Goal: Complete application form

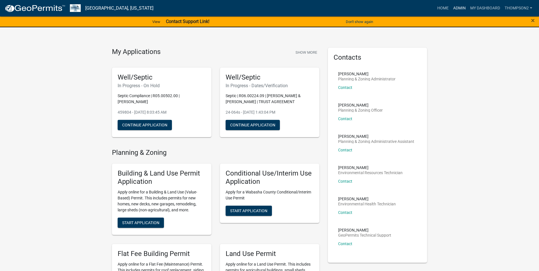
drag, startPoint x: 460, startPoint y: 7, endPoint x: 445, endPoint y: 19, distance: 18.8
click at [460, 7] on link "Admin" at bounding box center [459, 8] width 17 height 11
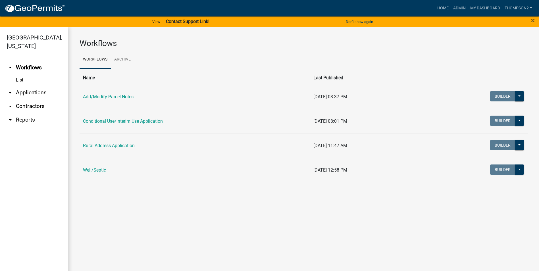
click at [93, 168] on link "Well/Septic" at bounding box center [94, 169] width 23 height 5
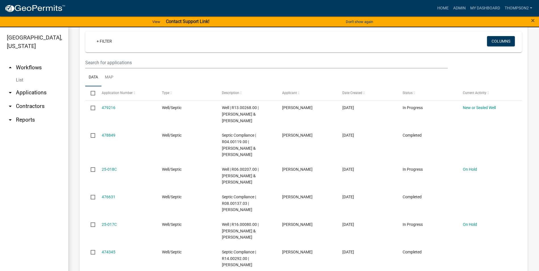
scroll to position [511, 0]
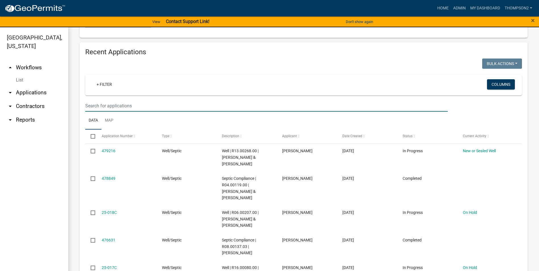
click at [90, 107] on input "text" at bounding box center [266, 106] width 362 height 12
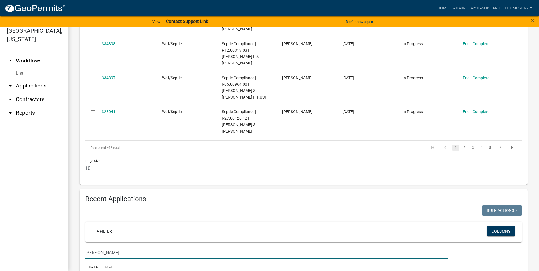
scroll to position [366, 0]
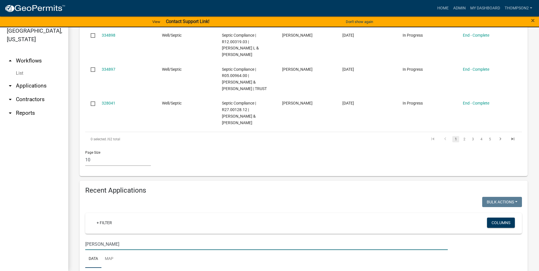
drag, startPoint x: 110, startPoint y: 242, endPoint x: 71, endPoint y: 247, distance: 39.5
click at [77, 246] on div "Recent Applications Bulk Actions Void Expire Lock Withdraw + Filter Columns [PE…" at bounding box center [303, 249] width 456 height 136
type input "10.00039.00"
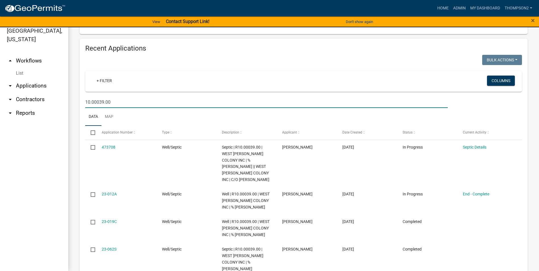
scroll to position [565, 0]
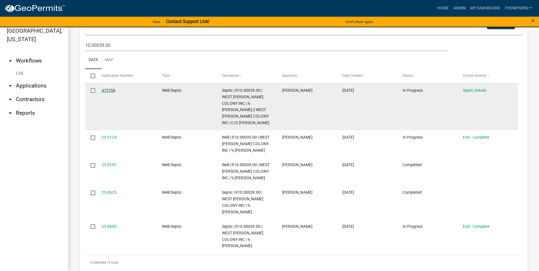
click at [112, 91] on link "473708" at bounding box center [109, 90] width 14 height 5
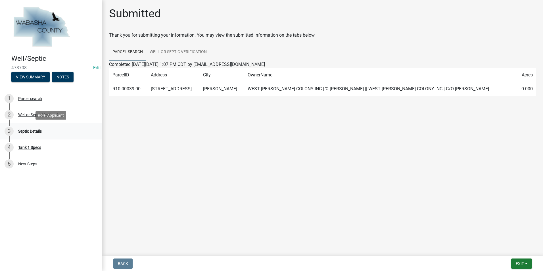
click at [24, 133] on div "Septic Details" at bounding box center [30, 131] width 24 height 4
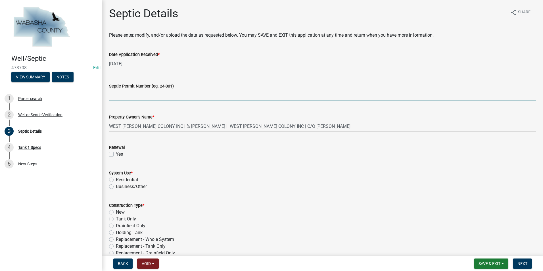
click at [120, 97] on input "Septic Permit Number (eg. 24-001)" at bounding box center [322, 95] width 427 height 12
type input "25-043s"
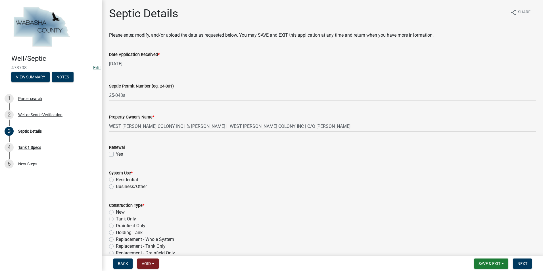
click at [95, 68] on link "Edit" at bounding box center [97, 67] width 8 height 5
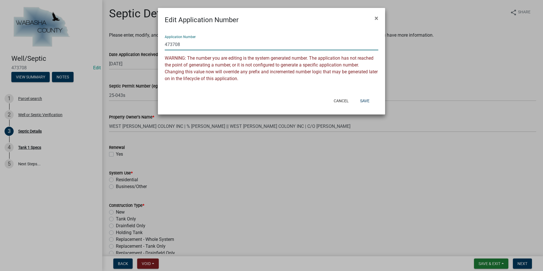
drag, startPoint x: 183, startPoint y: 47, endPoint x: 160, endPoint y: 40, distance: 23.9
click at [160, 40] on div "Application Number 473708 WARNING: The number you are editing is the system gen…" at bounding box center [271, 59] width 227 height 68
type input "25-043s"
click at [361, 100] on button "Save" at bounding box center [365, 101] width 18 height 10
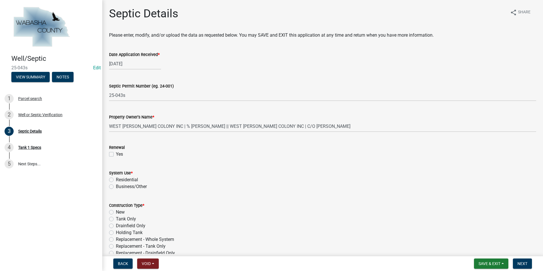
click at [116, 180] on label "Residential" at bounding box center [127, 179] width 22 height 7
click at [116, 180] on input "Residential" at bounding box center [118, 178] width 4 height 4
radio input "true"
click at [116, 232] on label "Holding Tank" at bounding box center [129, 232] width 27 height 7
click at [116, 232] on input "Holding Tank" at bounding box center [118, 231] width 4 height 4
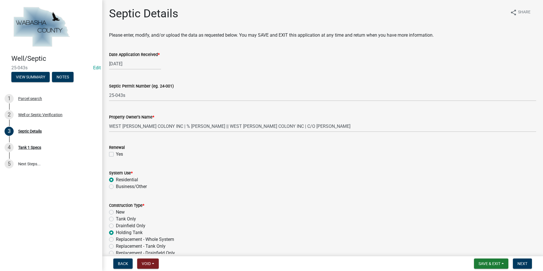
radio input "true"
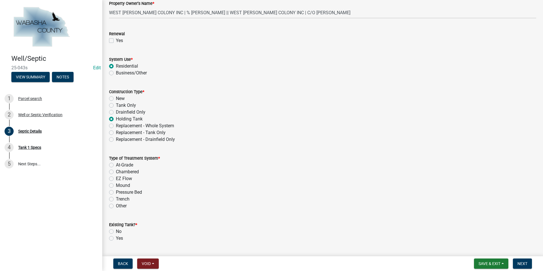
click at [116, 207] on label "Other" at bounding box center [121, 205] width 11 height 7
click at [116, 206] on input "Other" at bounding box center [118, 204] width 4 height 4
radio input "true"
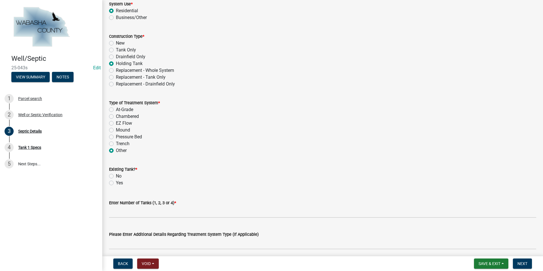
scroll to position [170, 0]
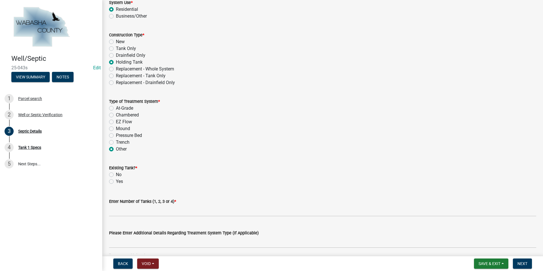
click at [116, 174] on label "No" at bounding box center [119, 174] width 6 height 7
click at [116, 174] on input "No" at bounding box center [118, 173] width 4 height 4
radio input "true"
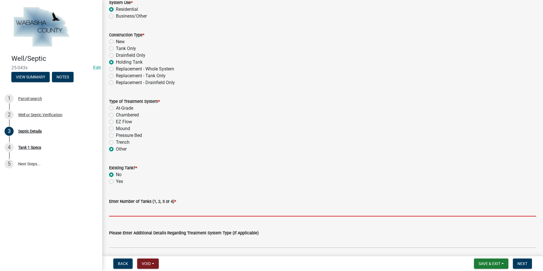
click at [121, 210] on input "text" at bounding box center [322, 211] width 427 height 12
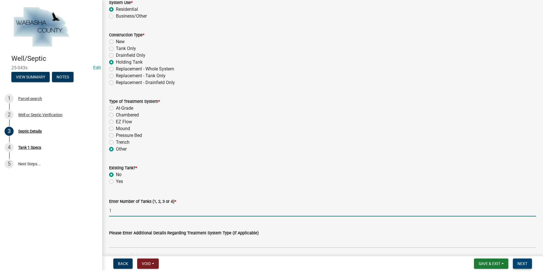
type input "1"
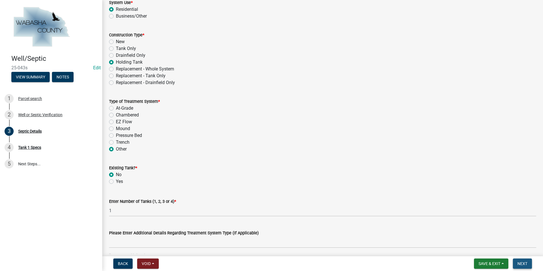
click at [519, 261] on button "Next" at bounding box center [522, 263] width 19 height 10
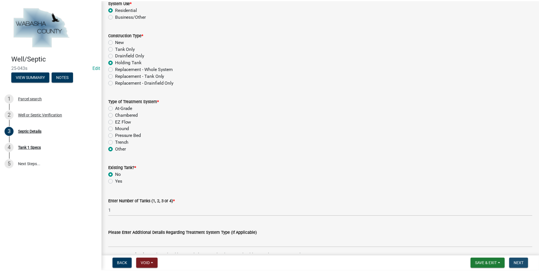
scroll to position [0, 0]
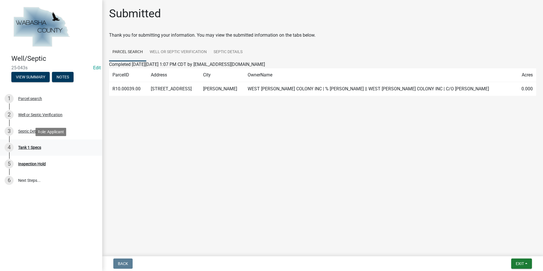
click at [43, 147] on div "4 Tank 1 Specs" at bounding box center [49, 147] width 89 height 9
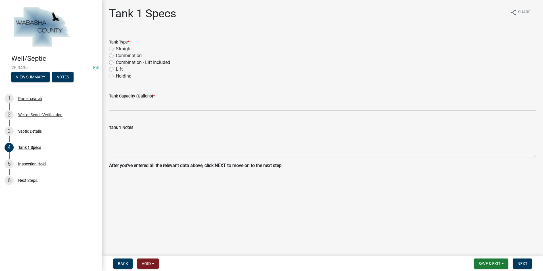
click at [116, 77] on label "Holding" at bounding box center [124, 76] width 16 height 7
click at [116, 76] on input "Holding" at bounding box center [118, 75] width 4 height 4
radio input "true"
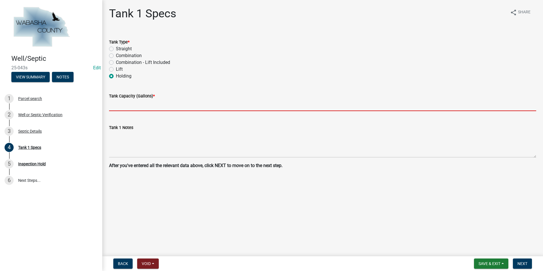
click at [115, 103] on input "text" at bounding box center [322, 105] width 427 height 12
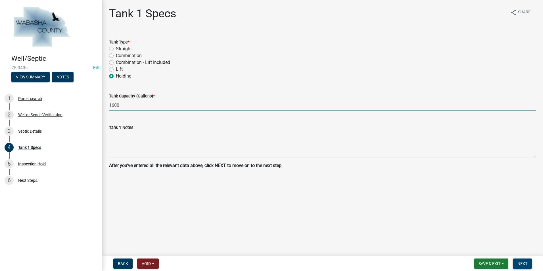
type input "1600"
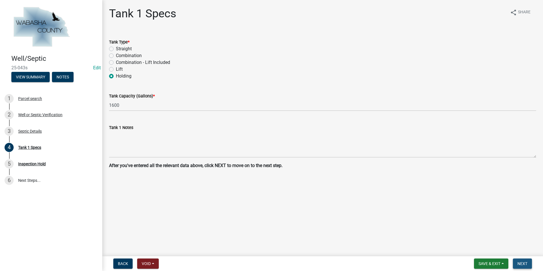
click at [516, 263] on button "Next" at bounding box center [522, 263] width 19 height 10
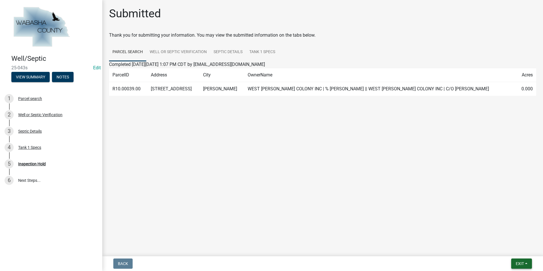
click at [528, 266] on button "Exit" at bounding box center [521, 263] width 21 height 10
click at [513, 253] on button "Save & Exit" at bounding box center [508, 249] width 45 height 14
